Goal: Task Accomplishment & Management: Manage account settings

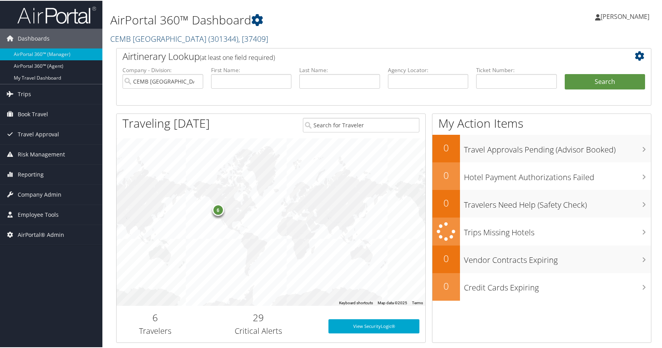
click at [238, 39] on span ", [ 37409 ]" at bounding box center [253, 38] width 30 height 11
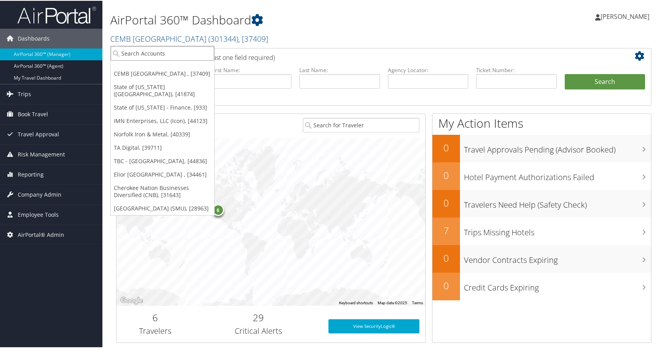
click at [153, 52] on input "search" at bounding box center [163, 52] width 104 height 15
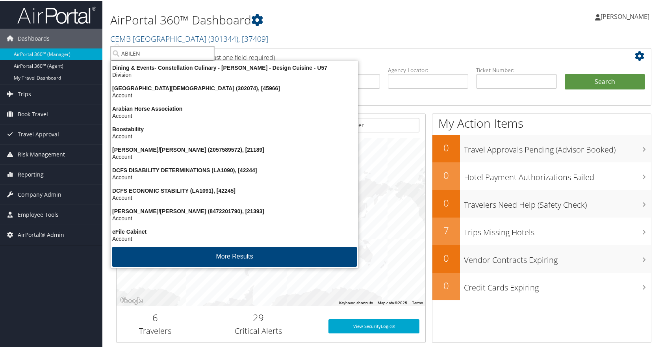
type input "ABILENE"
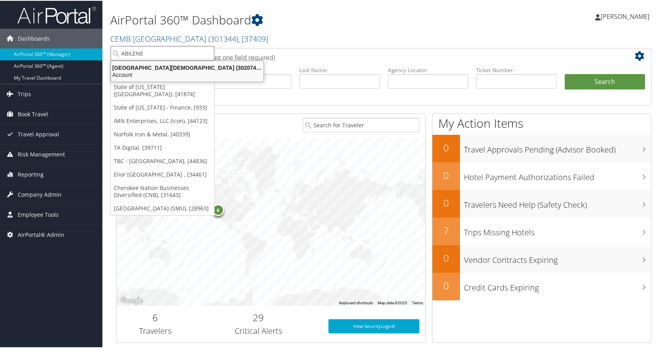
click at [152, 70] on div "Abilene Christian University (302074), [45966]" at bounding box center [187, 66] width 162 height 7
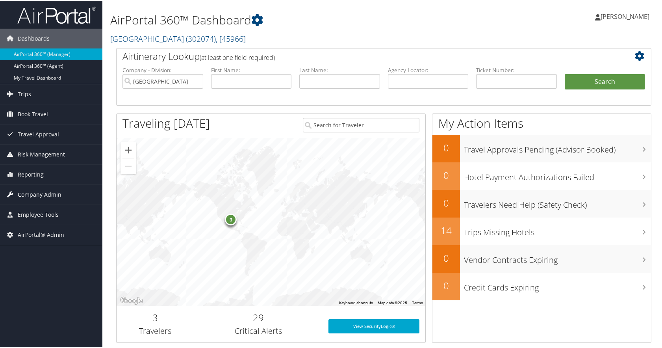
click at [37, 191] on span "Company Admin" at bounding box center [40, 194] width 44 height 20
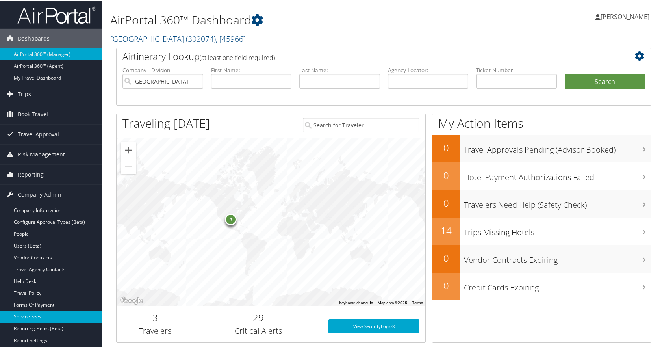
click at [31, 316] on link "Service Fees" at bounding box center [51, 316] width 102 height 12
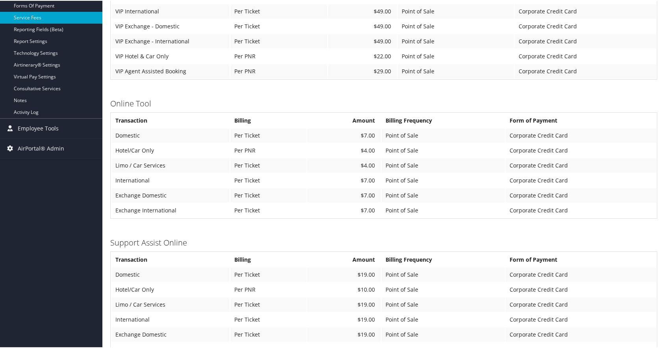
scroll to position [276, 0]
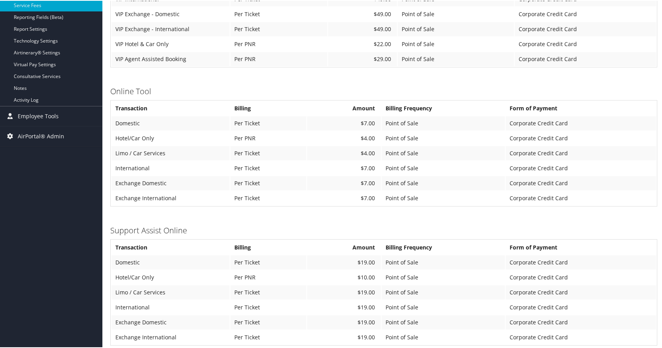
click at [659, 40] on div "Service Fees [GEOGRAPHIC_DATA] ( 302074 ) , [ 45966 ] CEMB [GEOGRAPHIC_DATA] St…" at bounding box center [383, 66] width 563 height 684
